Goal: Find specific page/section: Find specific page/section

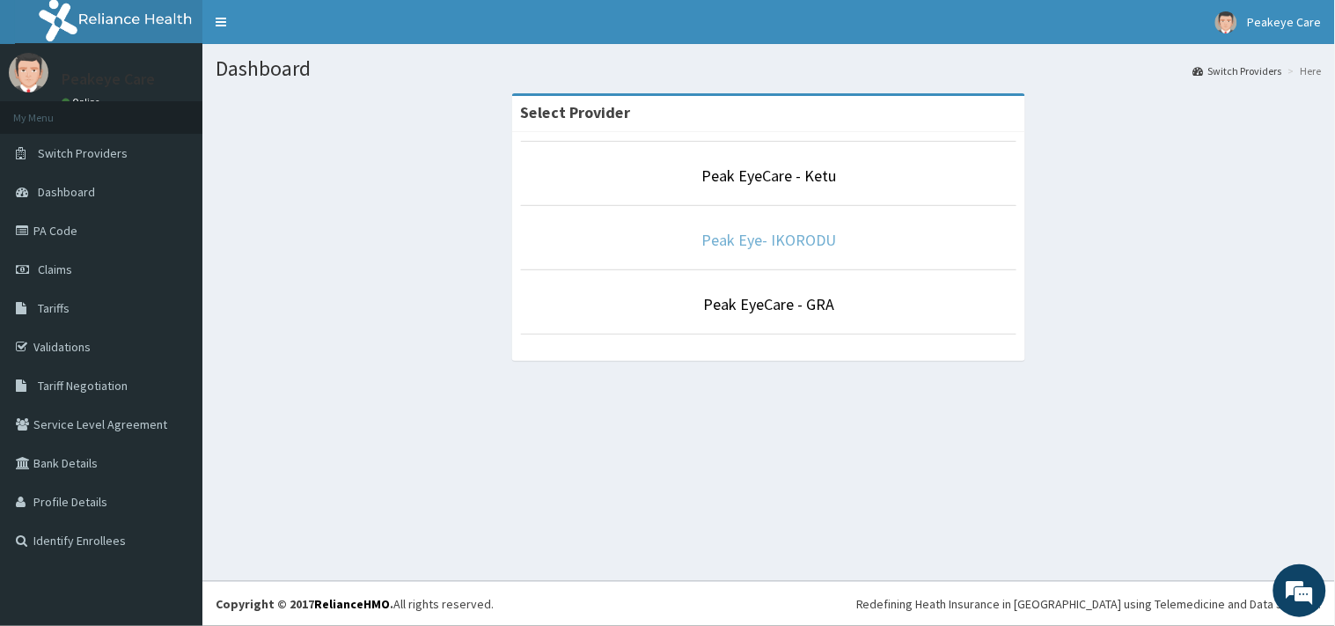
click at [808, 238] on link "Peak Eye- IKORODU" at bounding box center [768, 240] width 135 height 20
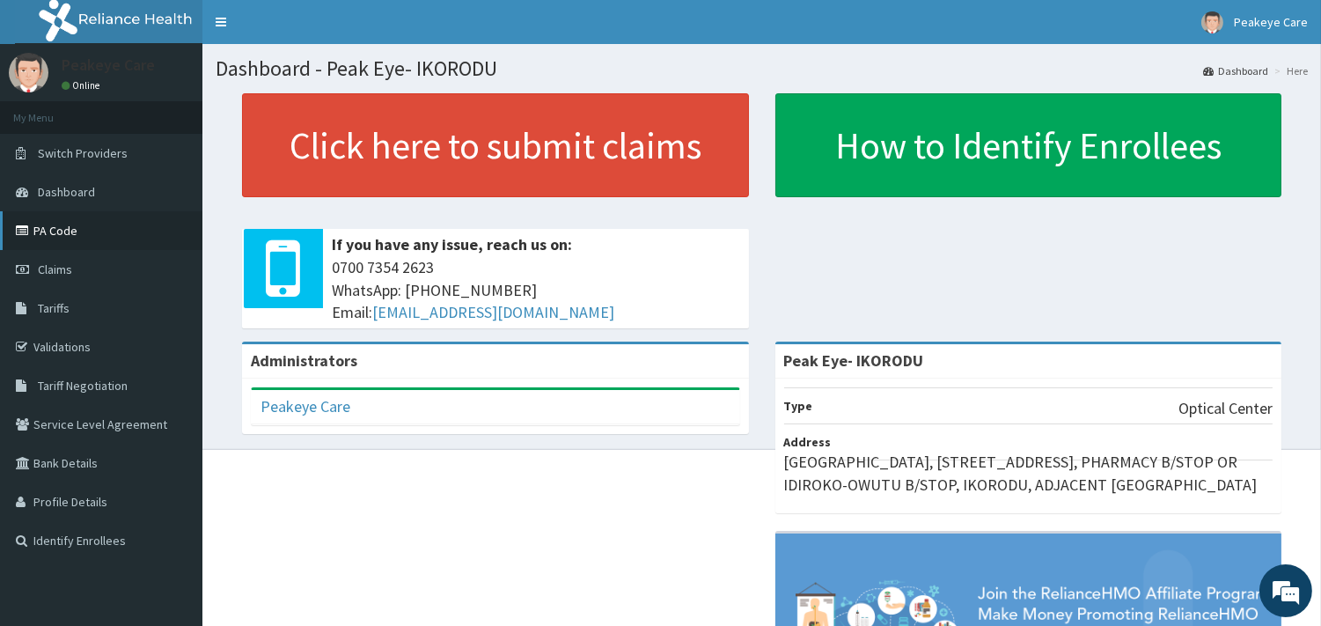
click at [68, 240] on link "PA Code" at bounding box center [101, 230] width 202 height 39
